Goal: Obtain resource: Obtain resource

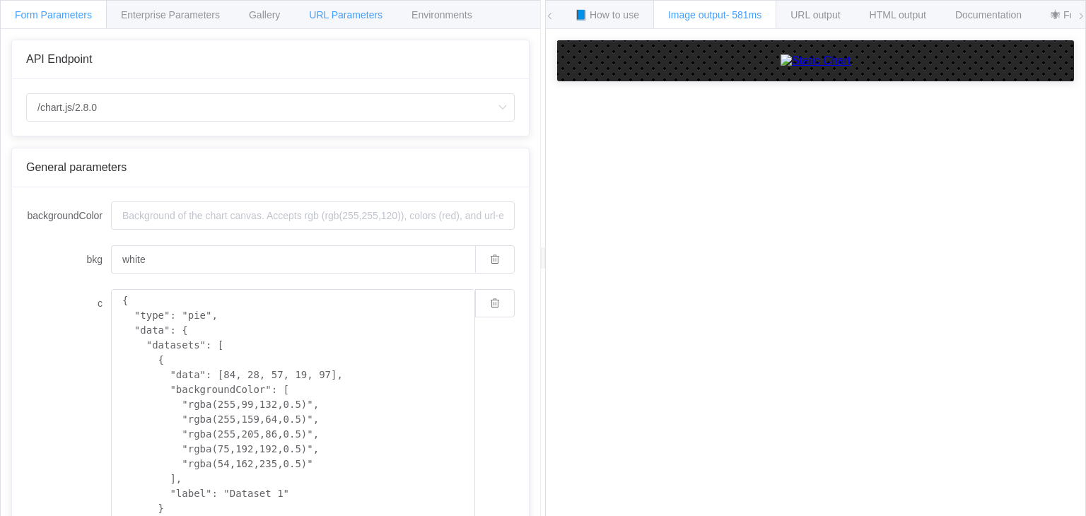
click at [357, 16] on span "URL Parameters" at bounding box center [346, 14] width 74 height 11
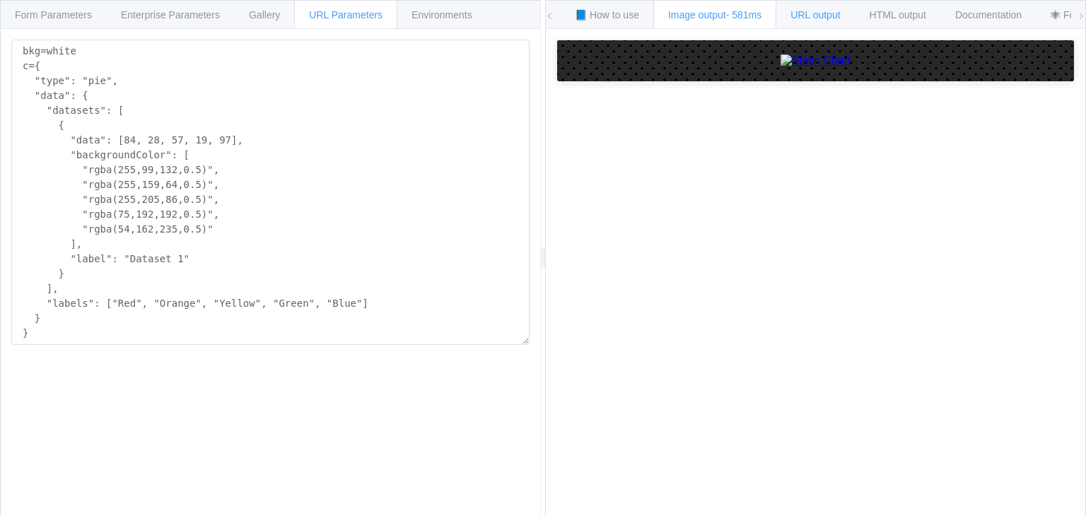
click at [811, 21] on div "URL output" at bounding box center [815, 14] width 79 height 28
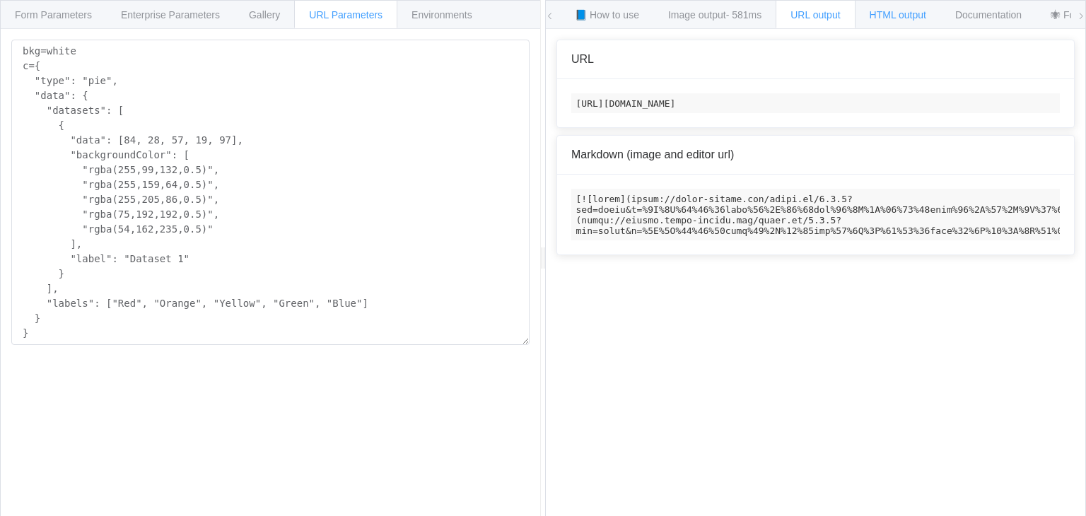
click at [897, 21] on div "HTML output" at bounding box center [898, 14] width 86 height 28
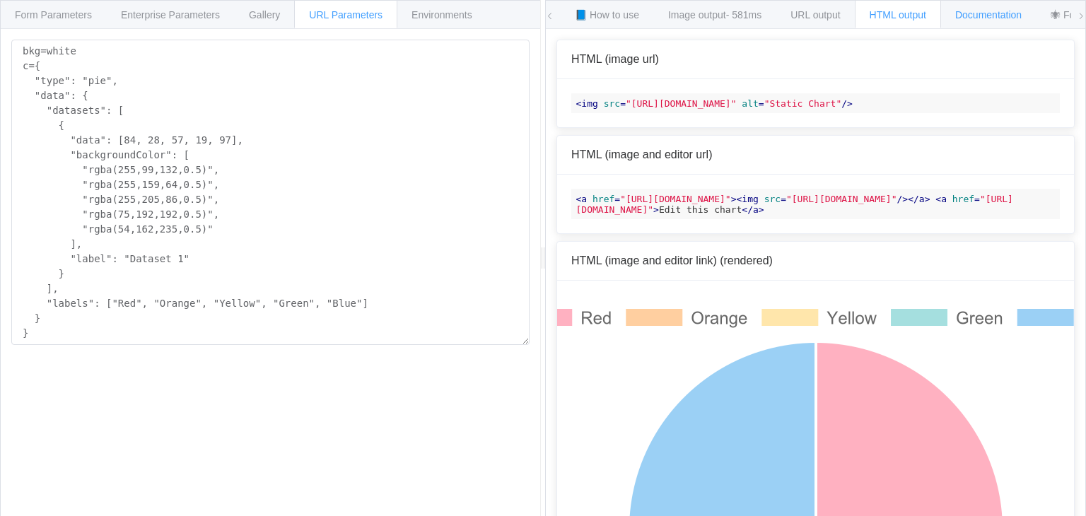
click at [989, 16] on span "Documentation" at bounding box center [988, 14] width 66 height 11
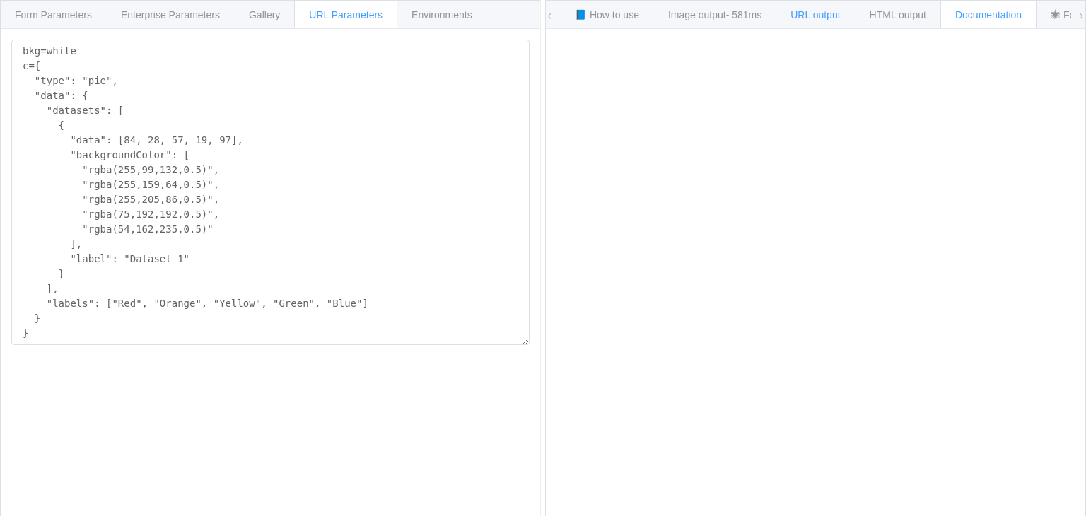
click at [825, 21] on div "URL output" at bounding box center [815, 14] width 79 height 28
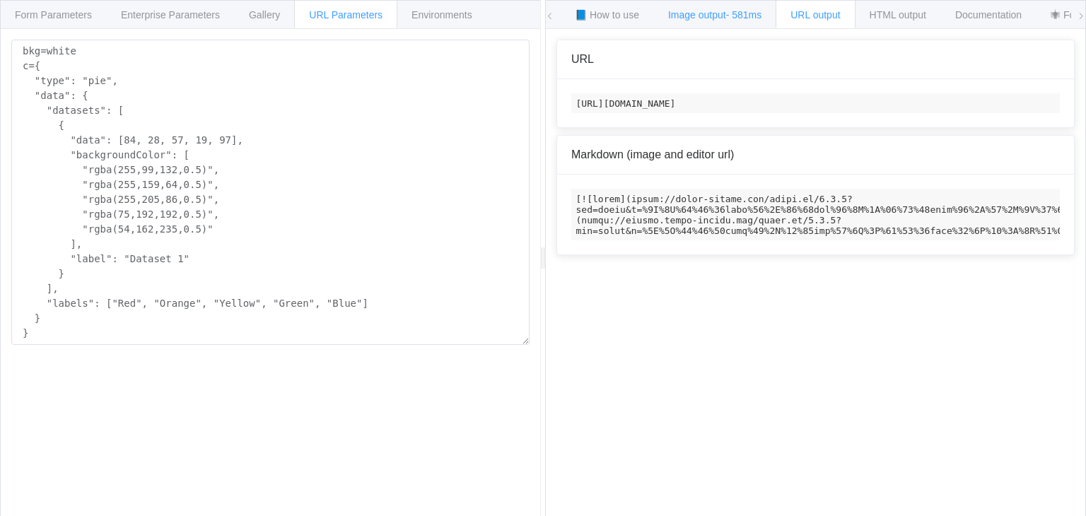
click at [727, 19] on span "Image output - 581ms" at bounding box center [714, 14] width 93 height 11
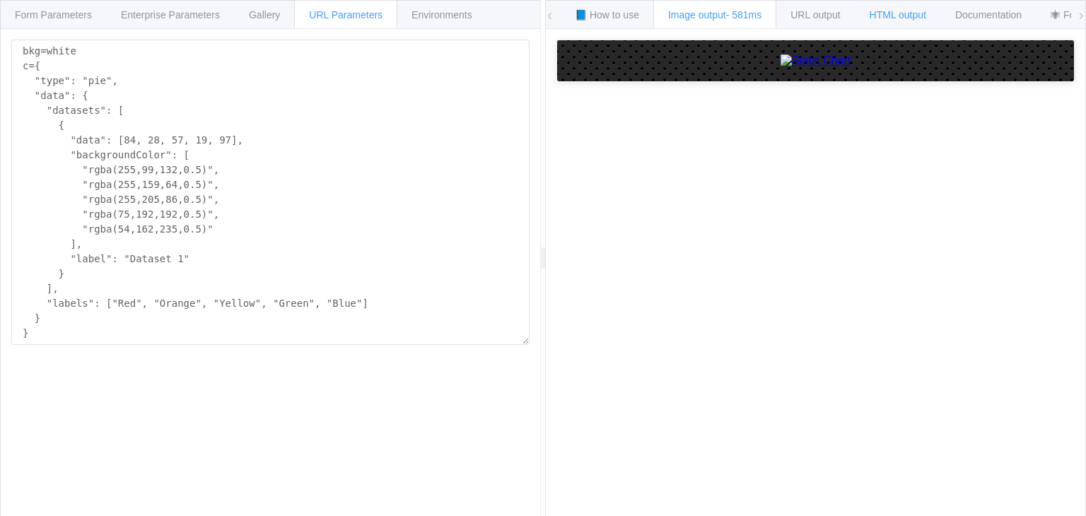
click at [897, 1] on div "HTML output" at bounding box center [898, 14] width 86 height 28
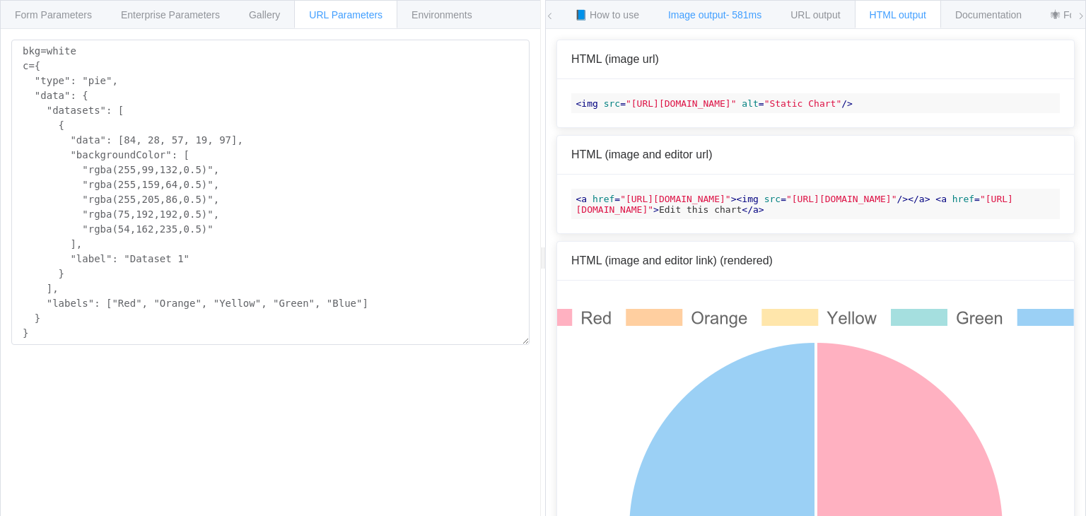
click at [693, 16] on span "Image output - 581ms" at bounding box center [714, 14] width 93 height 11
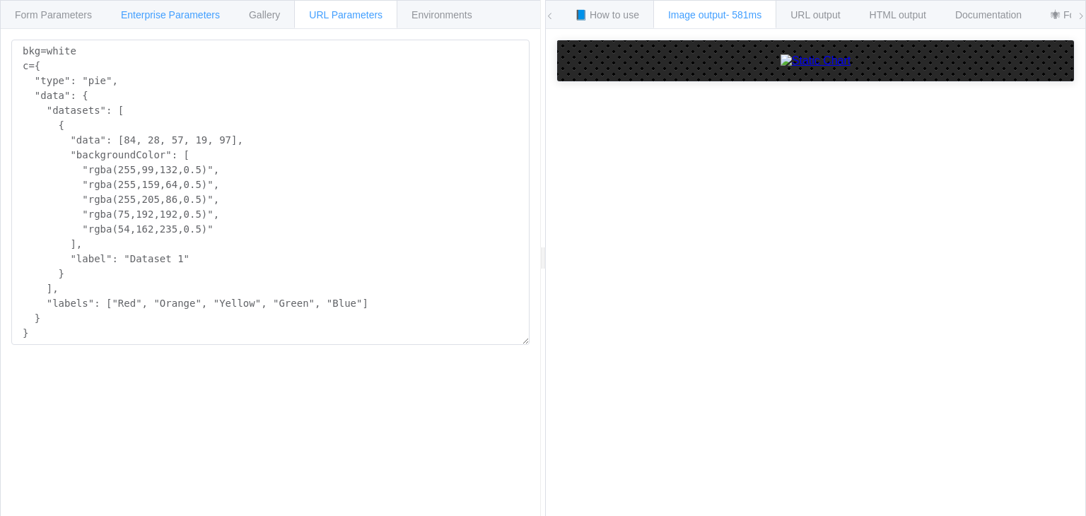
click at [170, 13] on span "Enterprise Parameters" at bounding box center [170, 14] width 99 height 11
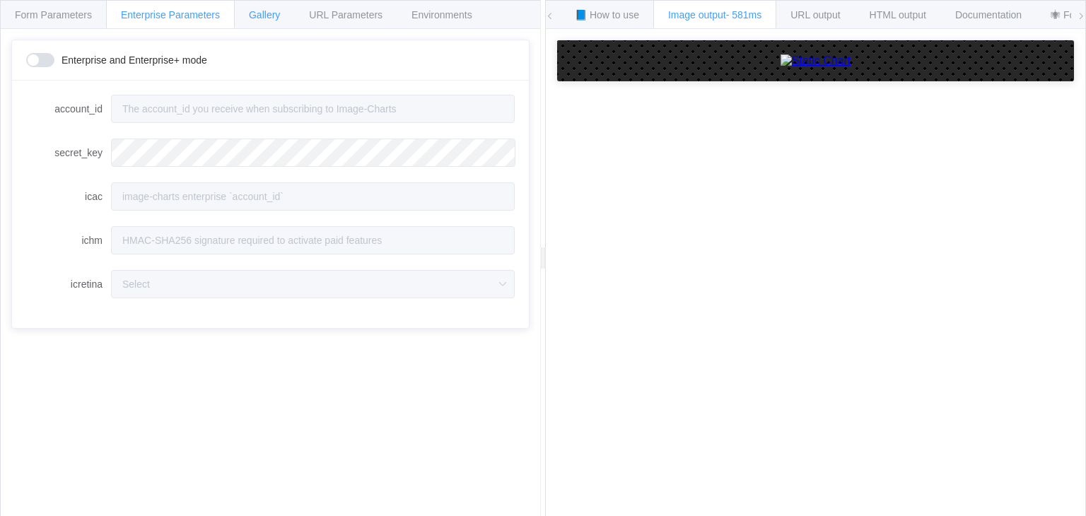
click at [290, 15] on div "Gallery" at bounding box center [264, 14] width 61 height 28
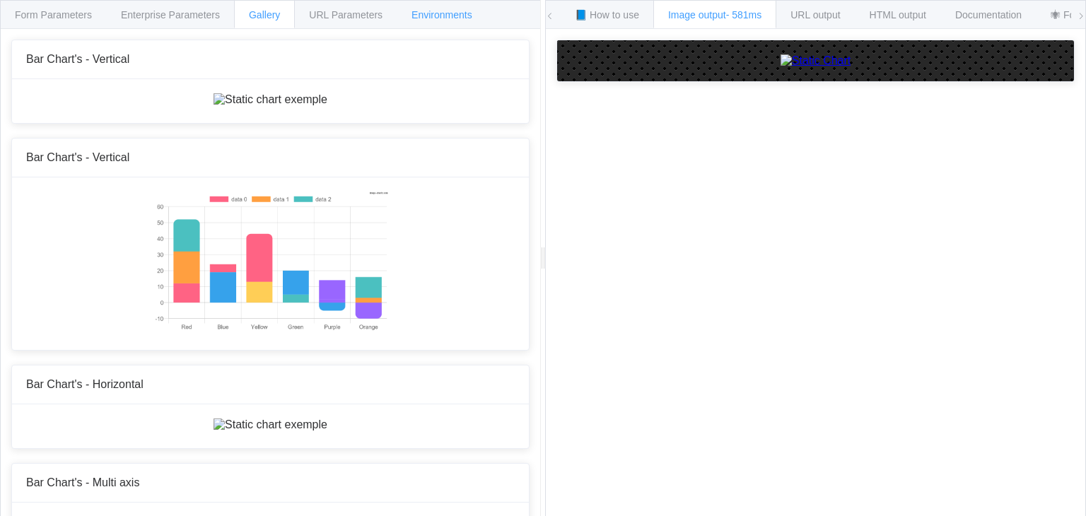
click at [420, 15] on span "Environments" at bounding box center [442, 14] width 61 height 11
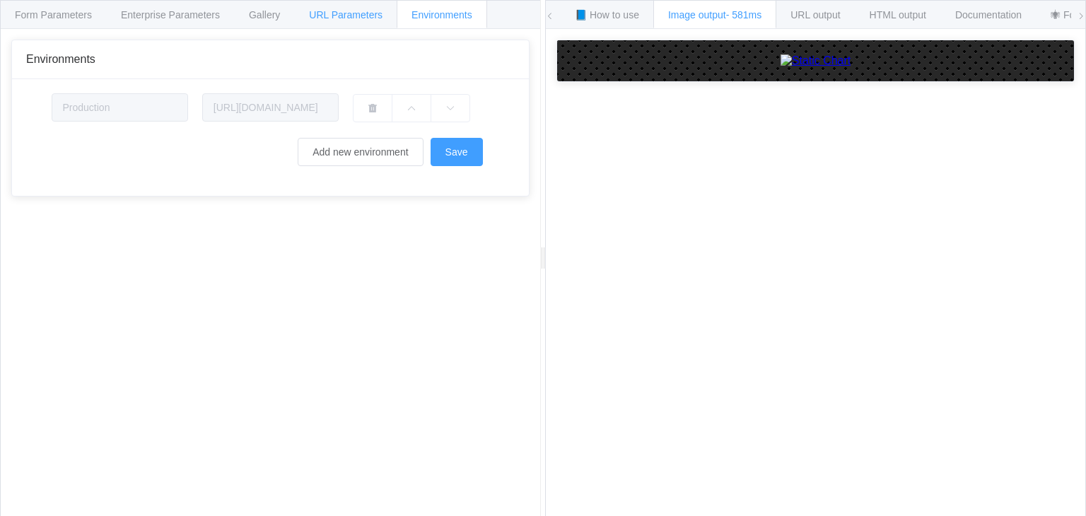
click at [353, 12] on span "URL Parameters" at bounding box center [346, 14] width 74 height 11
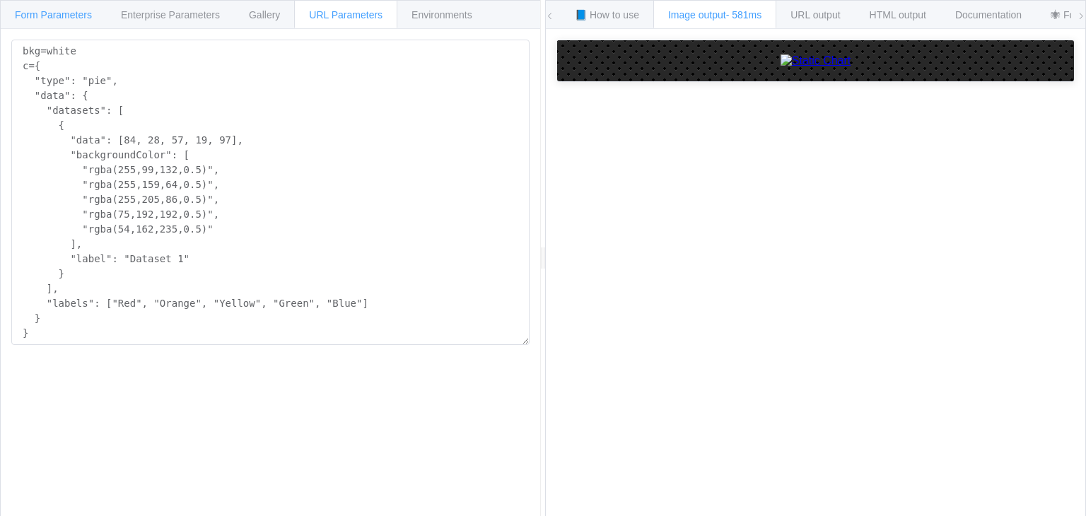
click at [65, 9] on span "Form Parameters" at bounding box center [53, 14] width 77 height 11
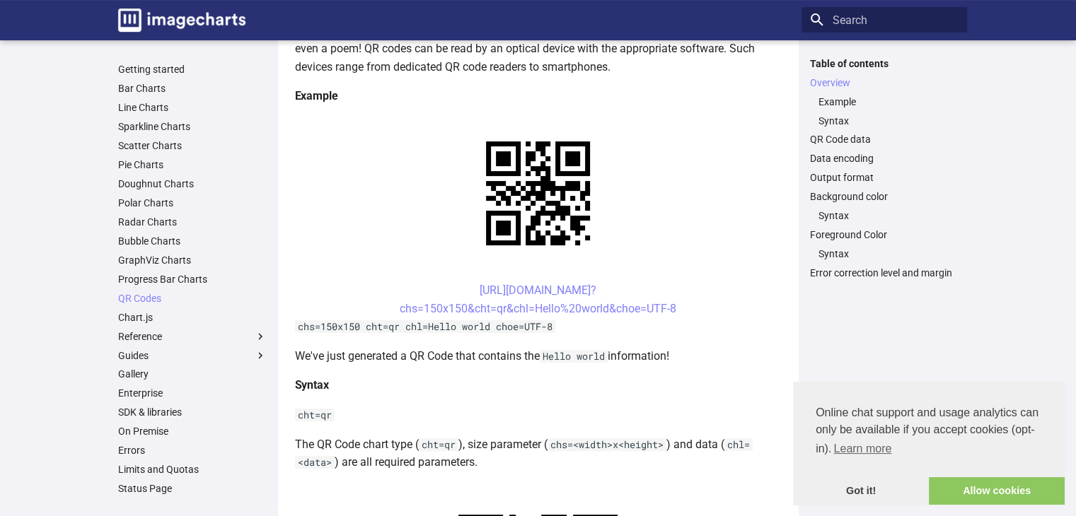
scroll to position [257, 0]
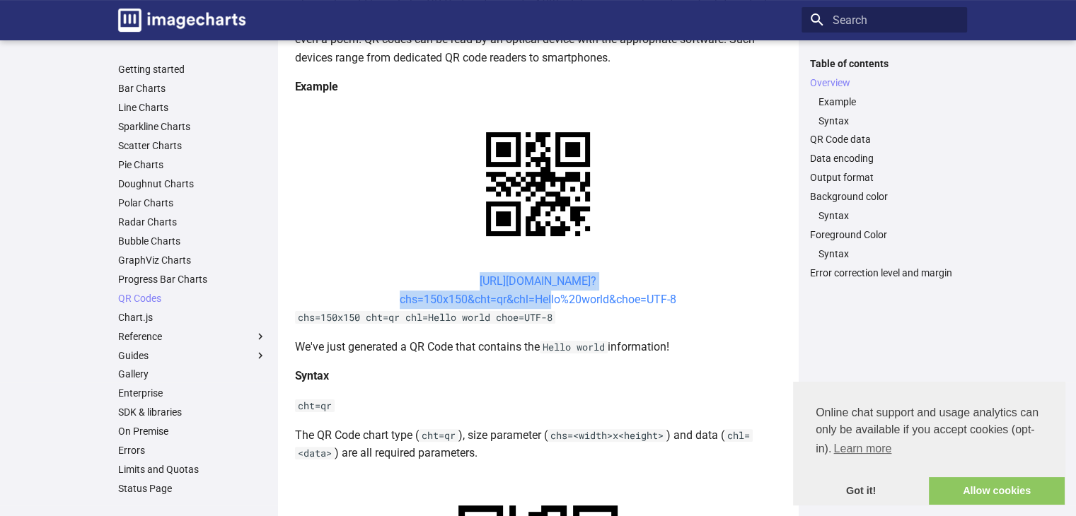
drag, startPoint x: 450, startPoint y: 275, endPoint x: 549, endPoint y: 299, distance: 102.6
click at [549, 299] on center "[URL][DOMAIN_NAME]? chs=150x150&cht=qr&chl=Hello%20world&choe=UTF-8" at bounding box center [538, 290] width 487 height 36
copy link "[URL][DOMAIN_NAME]? chs=150x150&cht=qr&chl="
click at [436, 278] on center "https://image-charts.com/chart? chs=150x150&cht=qr&chl=Hello%20world&choe=UTF-8" at bounding box center [538, 290] width 487 height 36
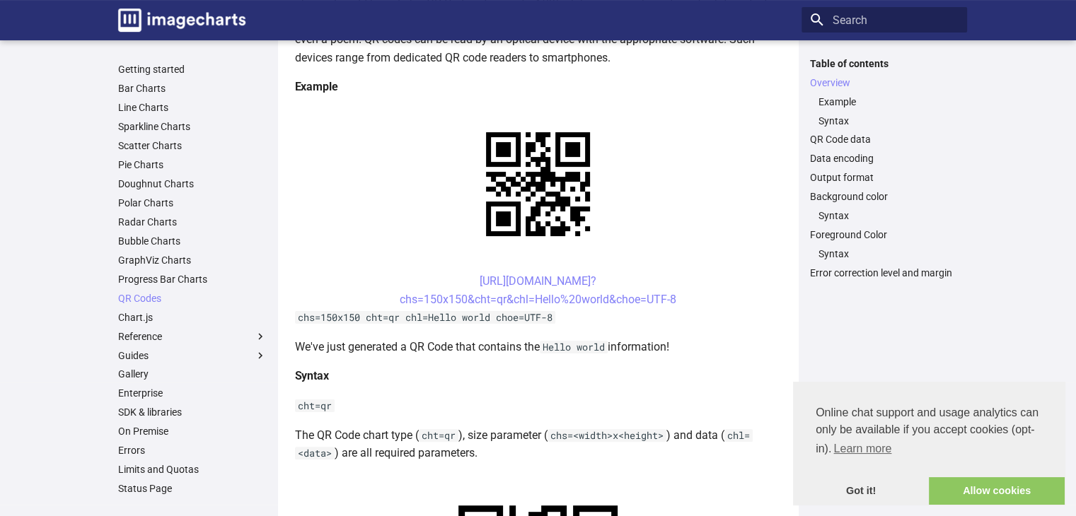
click at [452, 279] on center "https://image-charts.com/chart? chs=150x150&cht=qr&chl=Hello%20world&choe=UTF-8" at bounding box center [538, 290] width 487 height 36
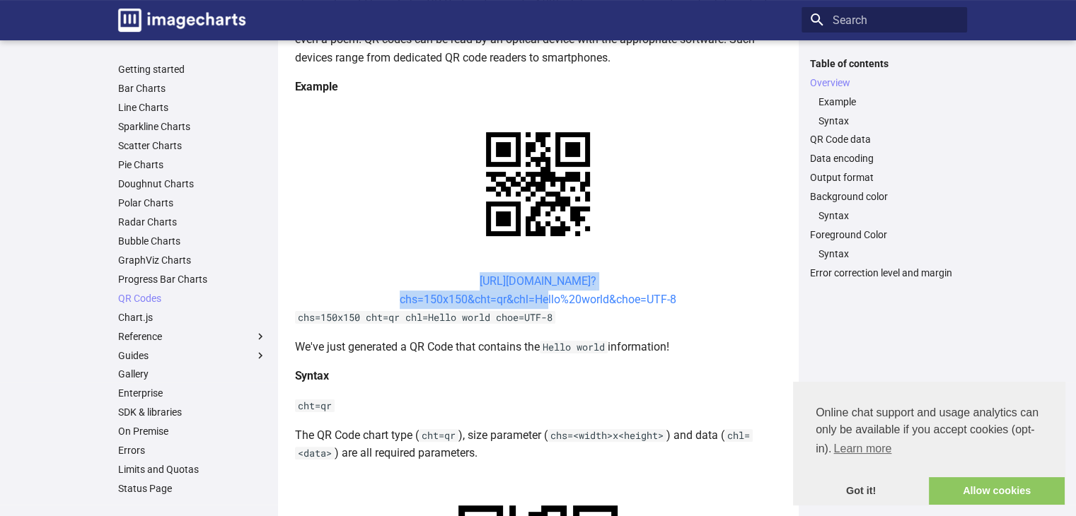
drag, startPoint x: 452, startPoint y: 279, endPoint x: 538, endPoint y: 303, distance: 89.6
click at [538, 303] on center "https://image-charts.com/chart? chs=150x150&cht=qr&chl=Hello%20world&choe=UTF-8" at bounding box center [538, 290] width 487 height 36
copy link "https://image-charts.com/chart? chs=150x150&cht=qr&chl="
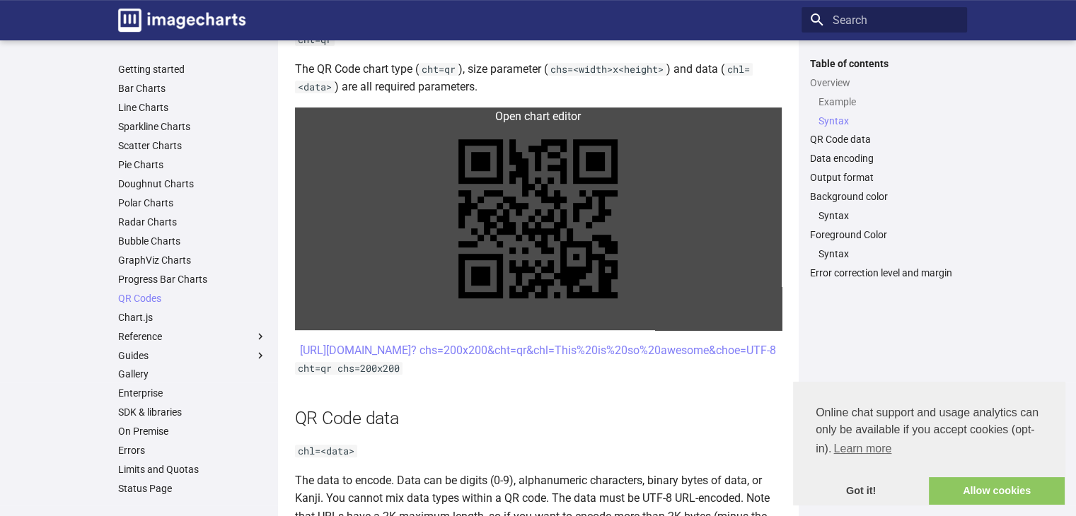
scroll to position [706, 0]
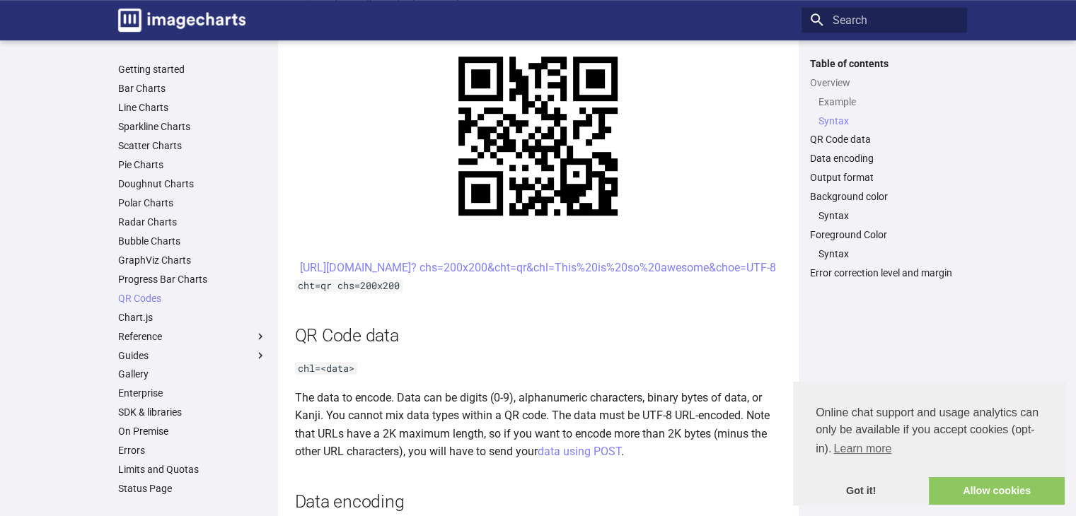
click at [587, 342] on h2 "QR Code data" at bounding box center [538, 335] width 487 height 25
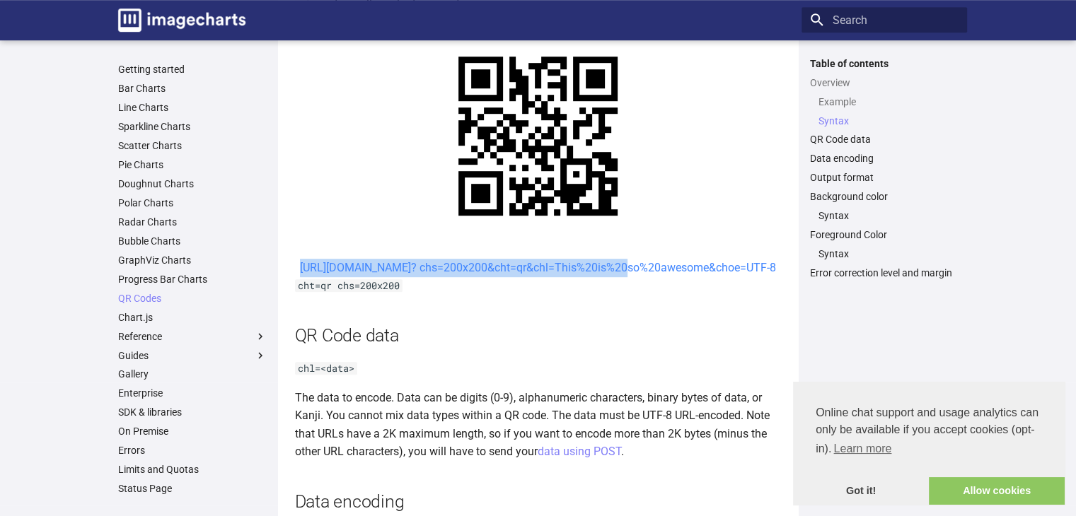
drag, startPoint x: 448, startPoint y: 258, endPoint x: 496, endPoint y: 287, distance: 56.8
click at [496, 277] on center "https://image-charts.com/chart? chs=200x200&cht=qr&chl=This%20is%20so%20awesome…" at bounding box center [538, 268] width 487 height 18
copy link "https://image-charts.com/chart? chs=200x200&cht=qr&chl="
